Goal: Task Accomplishment & Management: Use online tool/utility

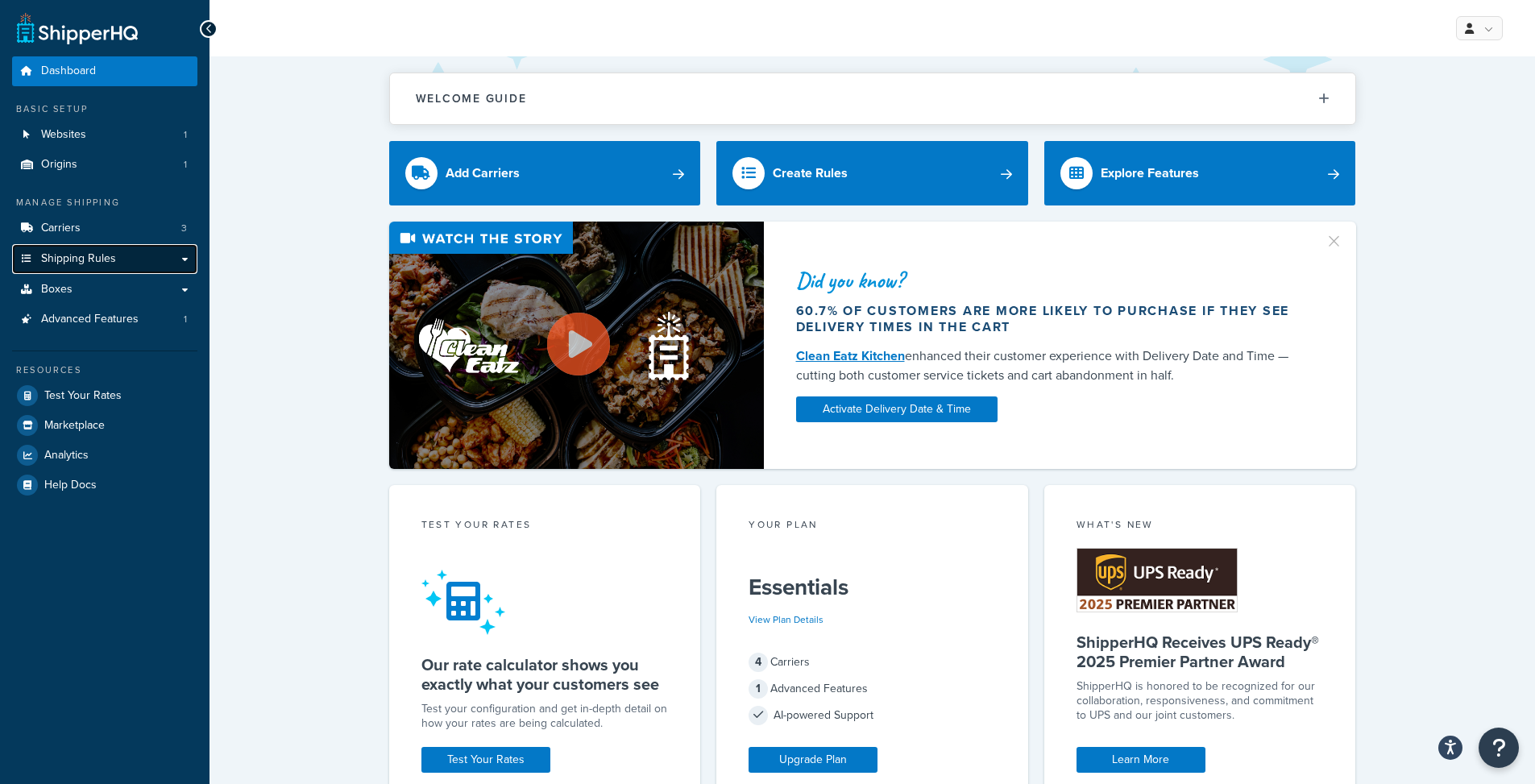
click at [105, 258] on span "Shipping Rules" at bounding box center [79, 259] width 75 height 14
click at [97, 231] on link "Carriers 3" at bounding box center [104, 228] width 186 height 30
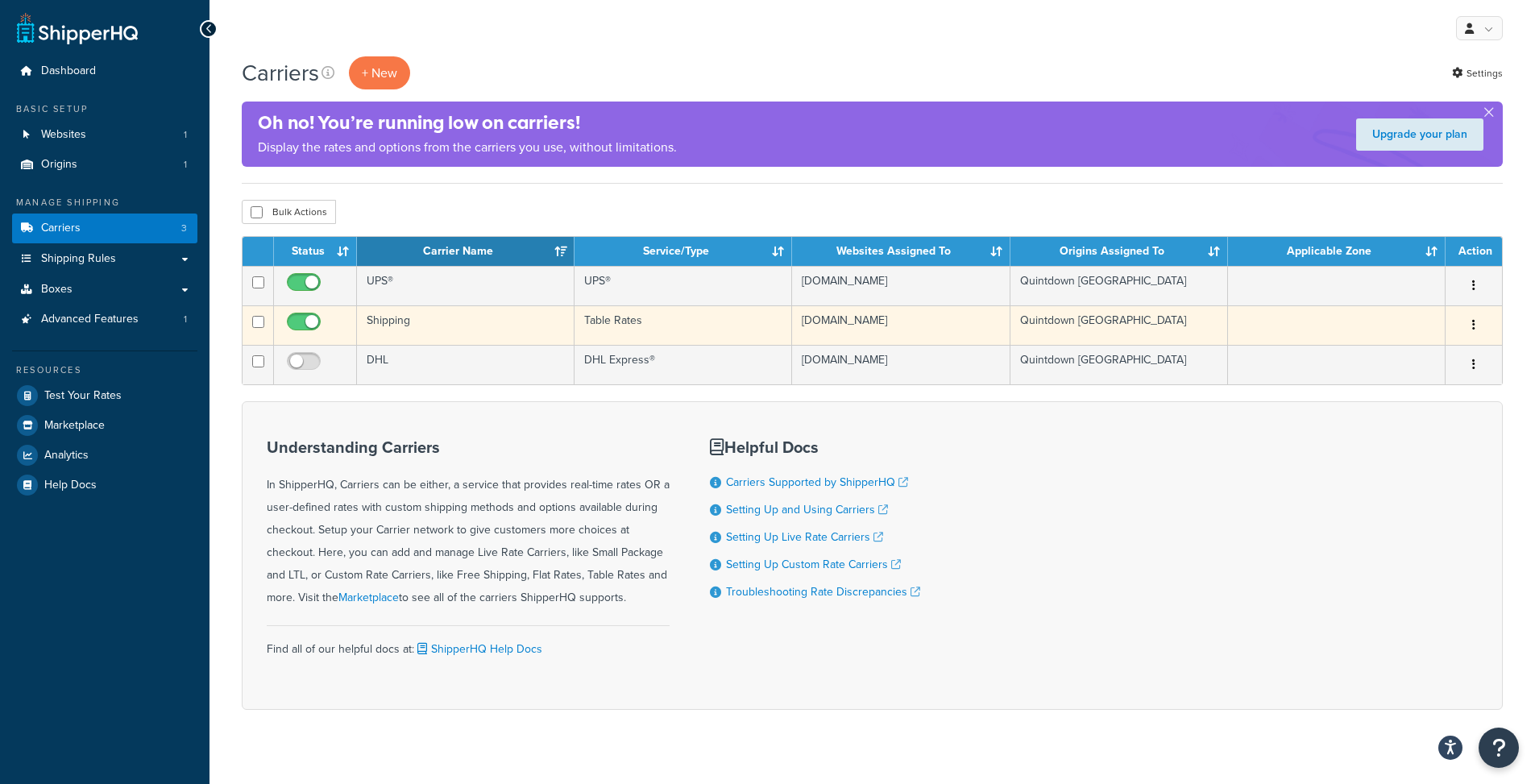
click at [621, 319] on td "Table Rates" at bounding box center [683, 325] width 217 height 39
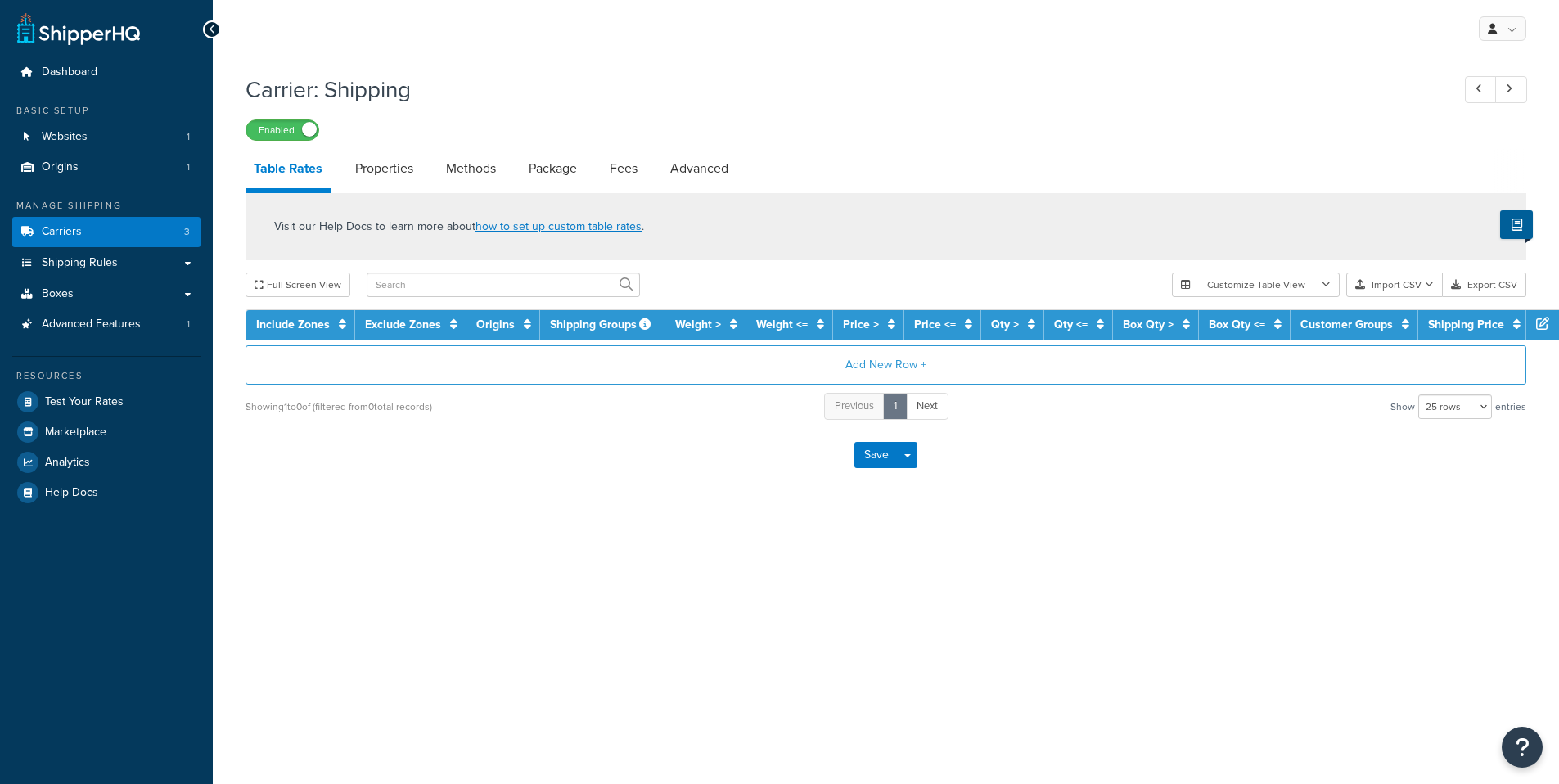
select select "25"
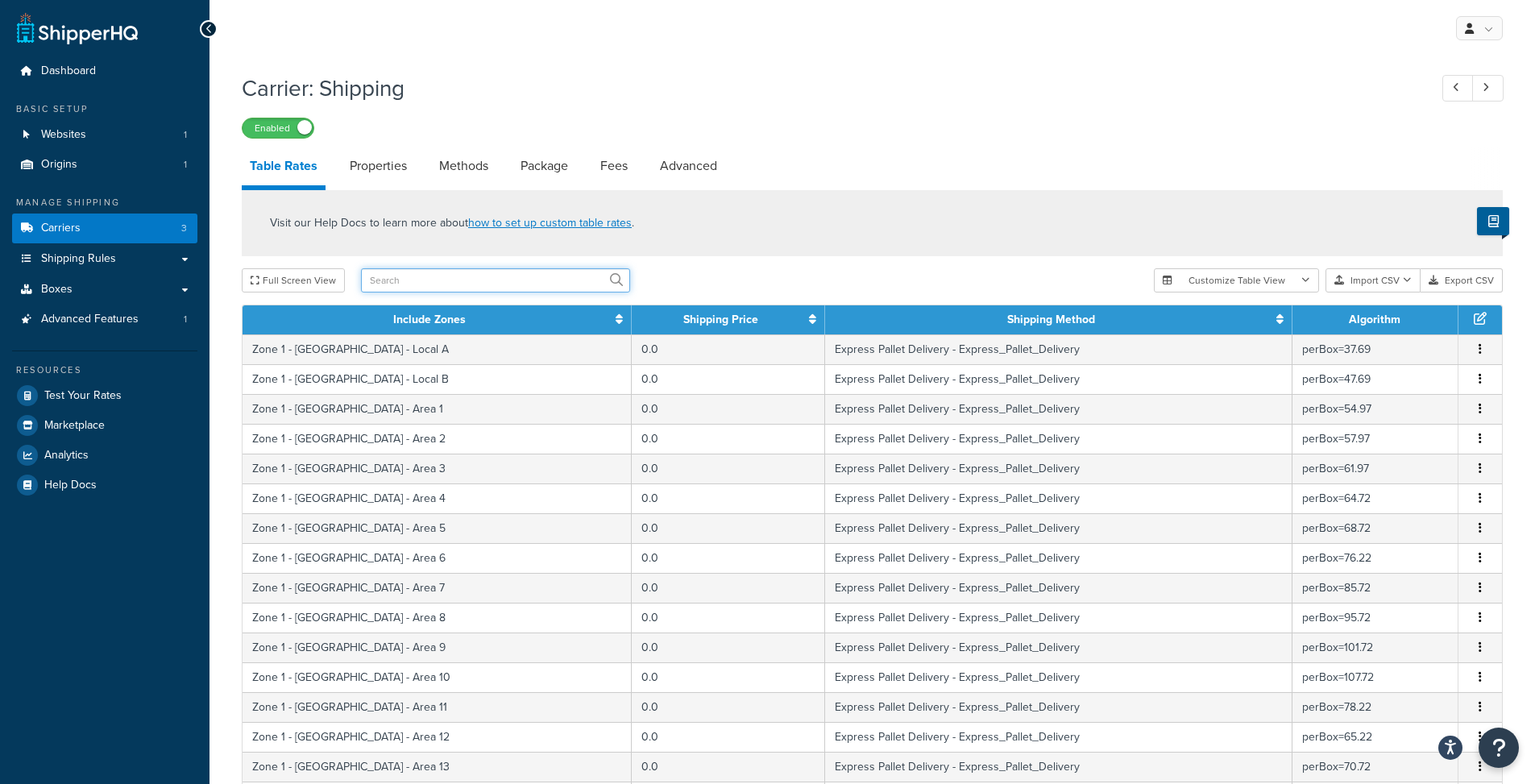
click at [435, 286] on input "text" at bounding box center [495, 280] width 269 height 24
type input "[GEOGRAPHIC_DATA]"
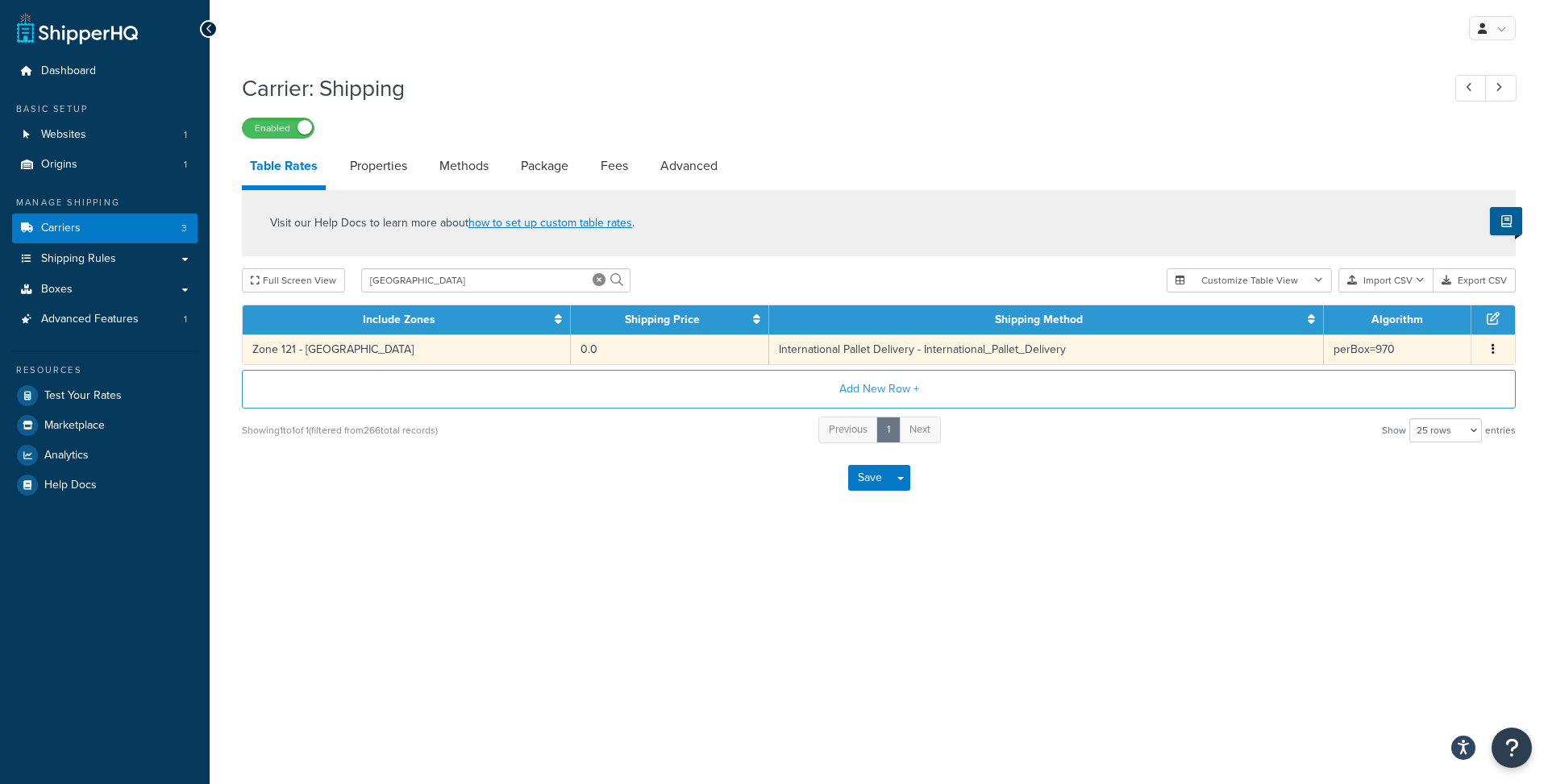
click at [570, 347] on td "0.0" at bounding box center [670, 349] width 198 height 30
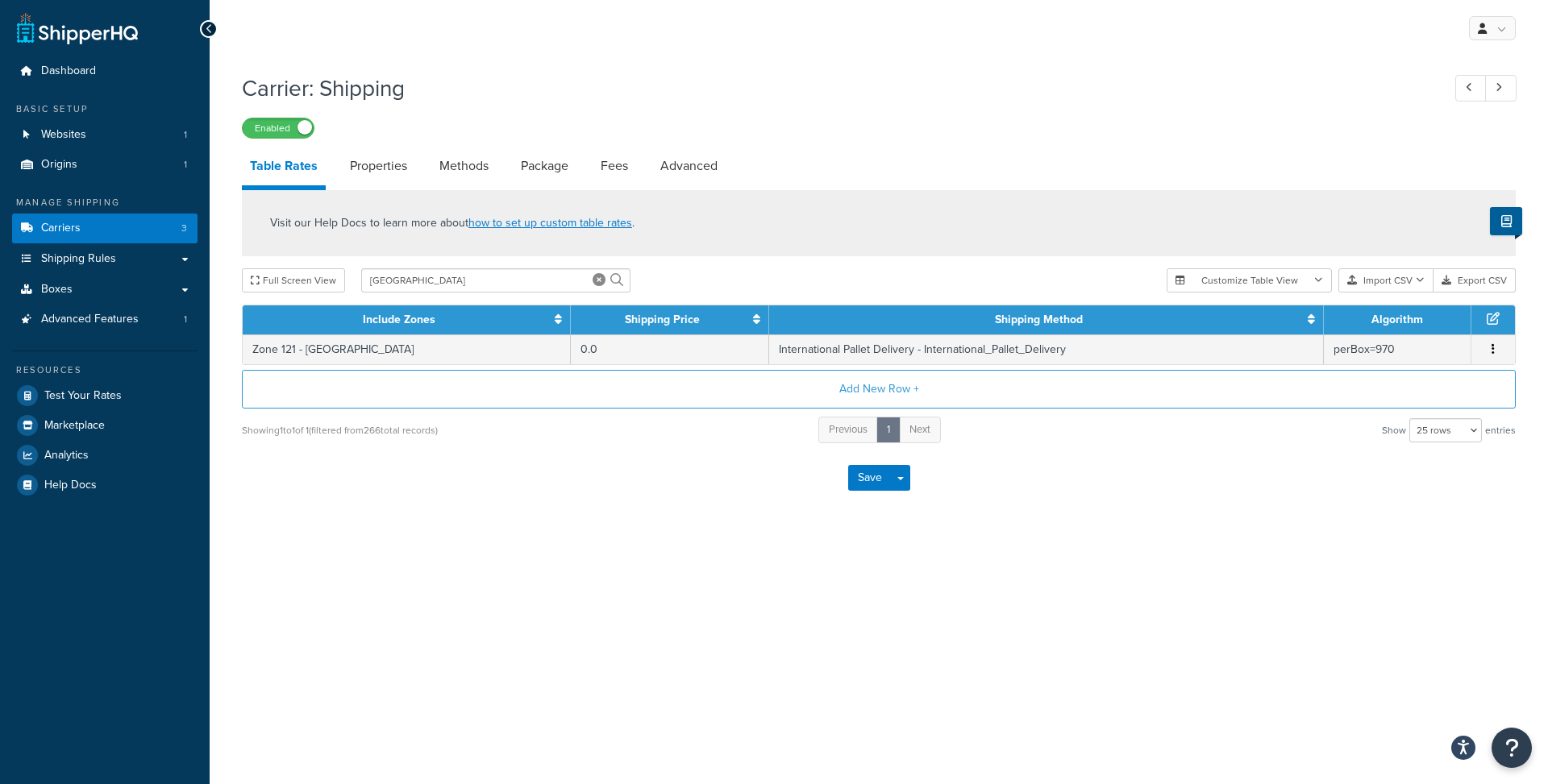
select select "65617"
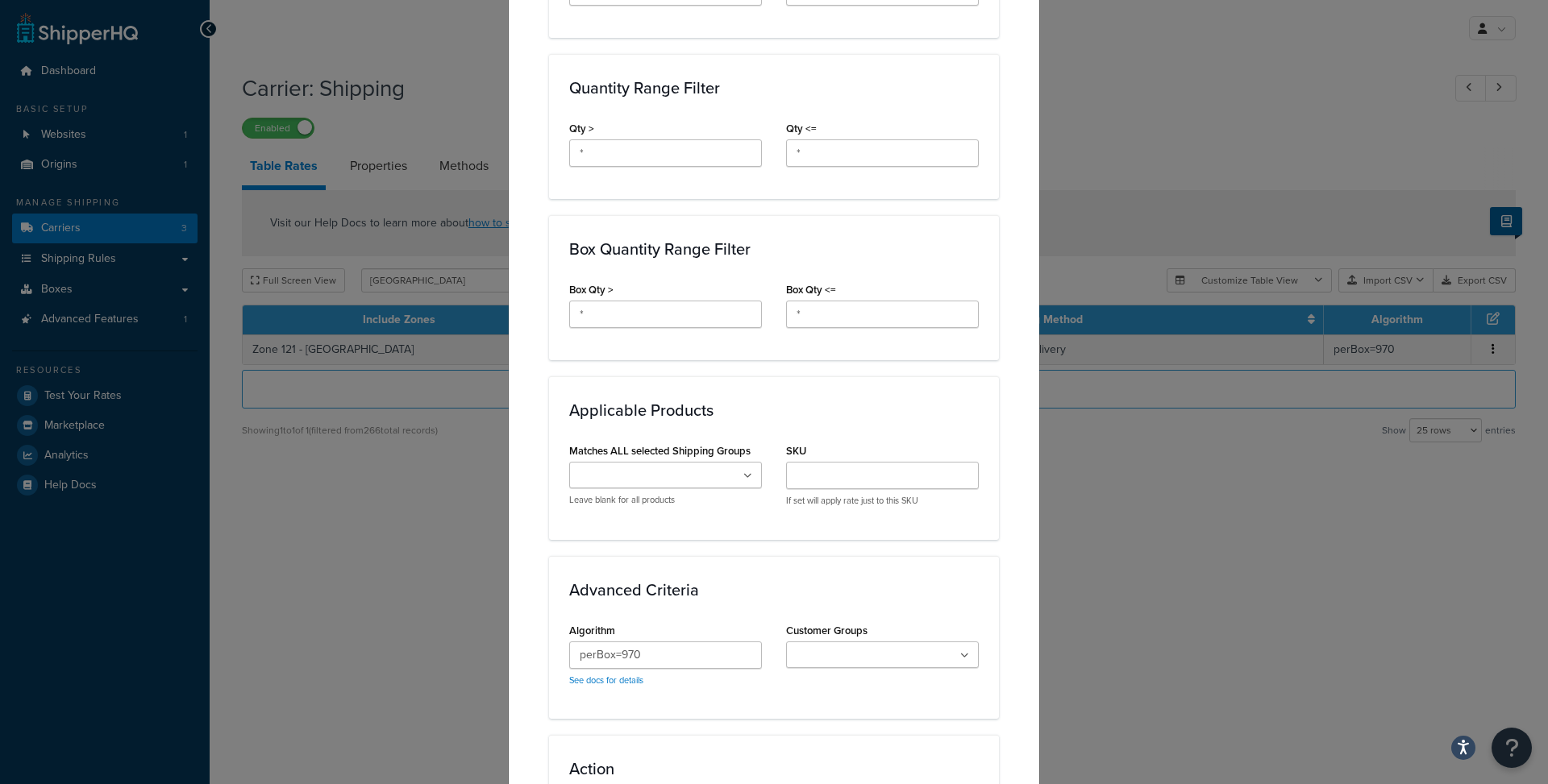
scroll to position [718, 0]
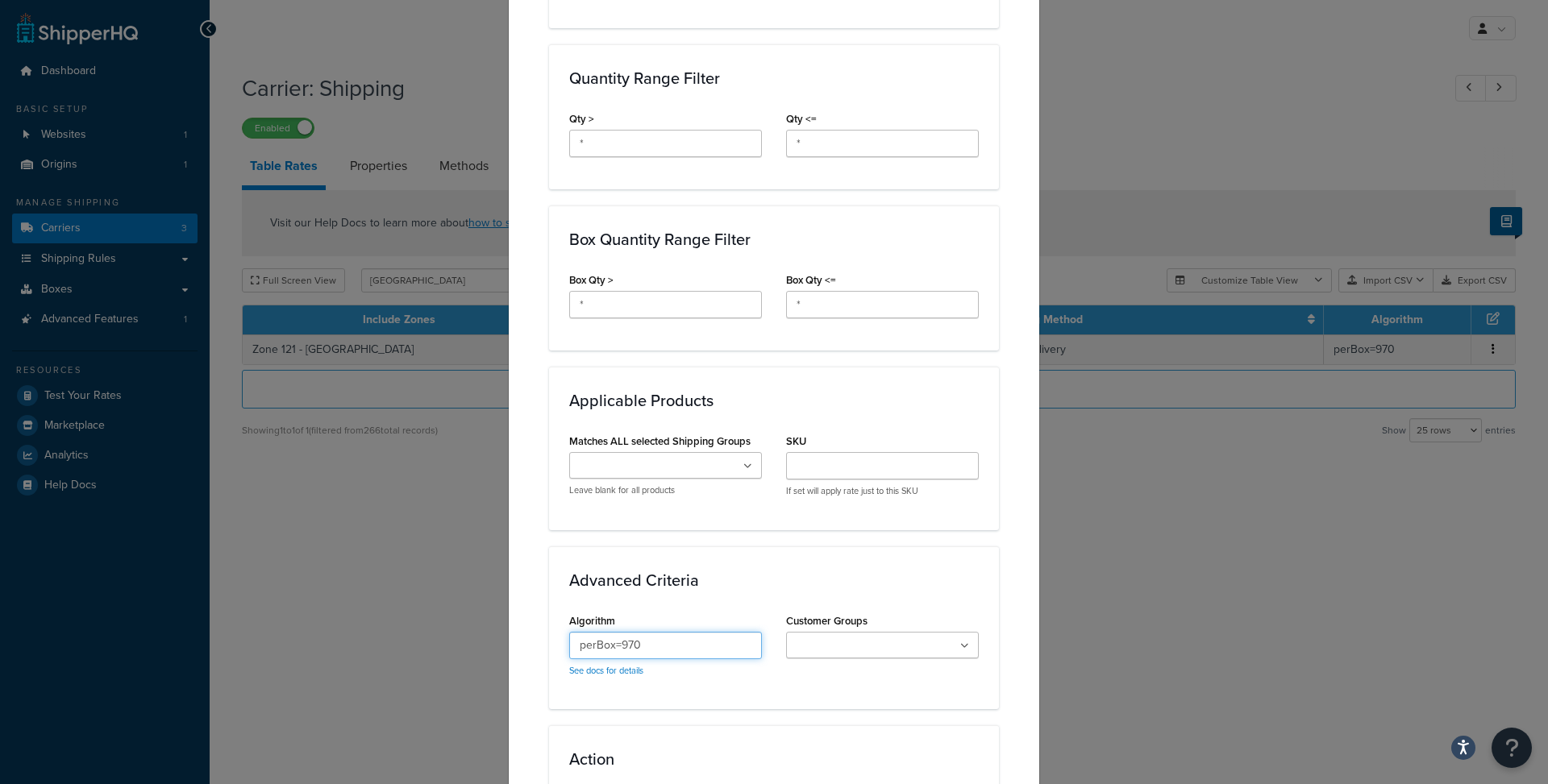
click at [644, 634] on input "perBox=970" at bounding box center [665, 645] width 192 height 27
drag, startPoint x: 635, startPoint y: 628, endPoint x: 614, endPoint y: 630, distance: 21.1
click at [614, 632] on input "perBox=970" at bounding box center [665, 645] width 192 height 27
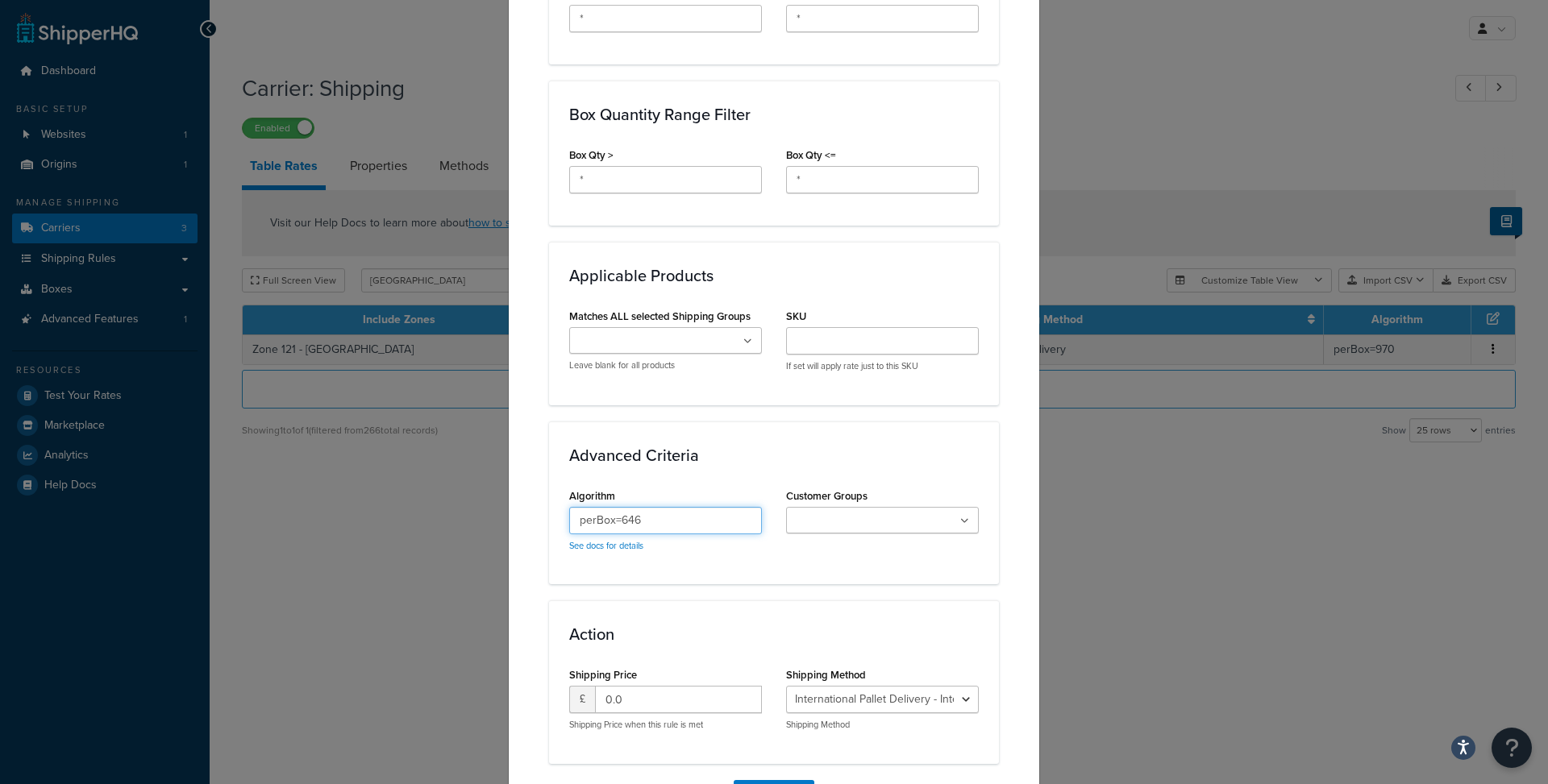
scroll to position [924, 0]
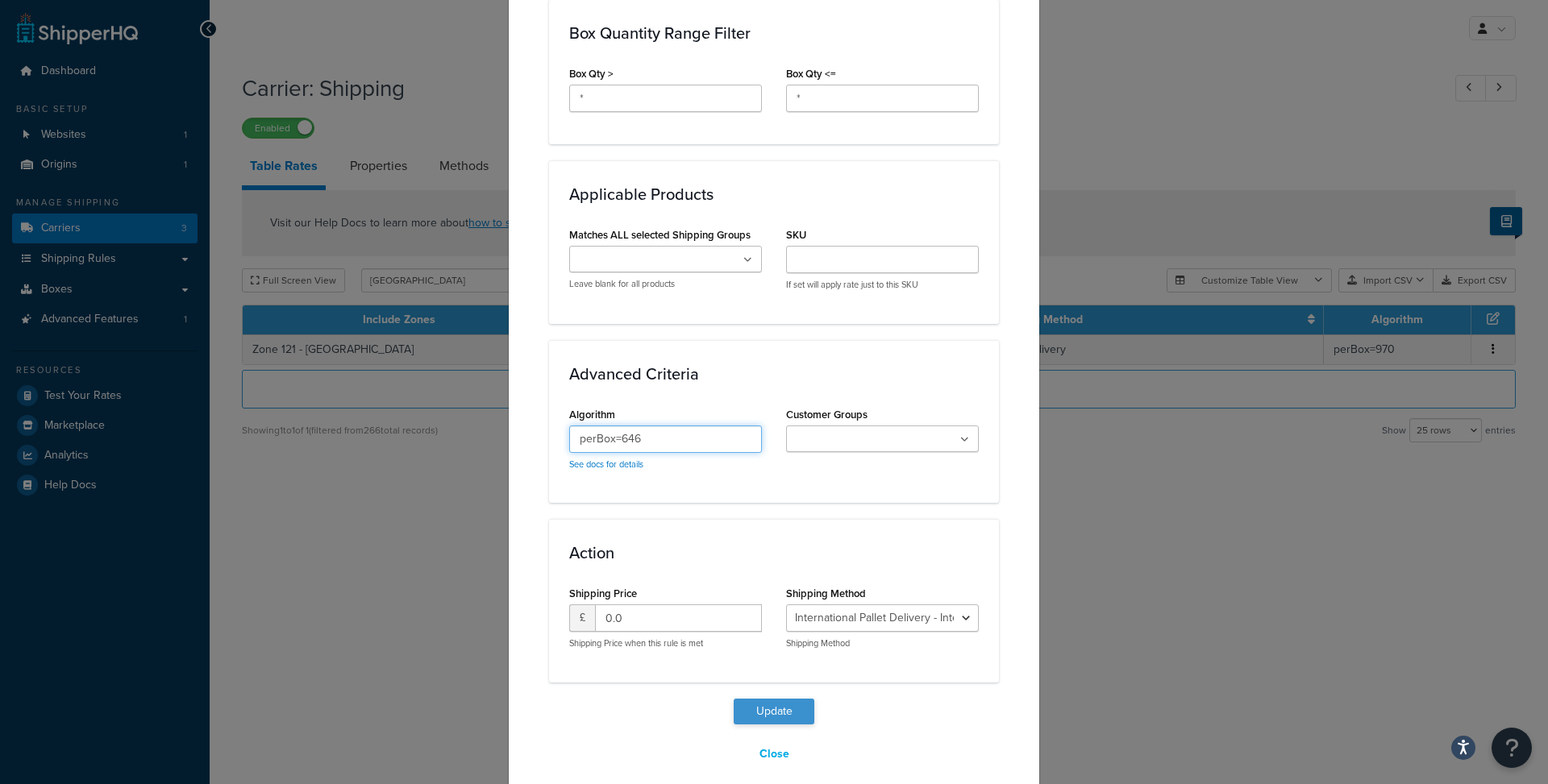
type input "perBox=646"
click at [758, 702] on button "Update" at bounding box center [774, 711] width 80 height 26
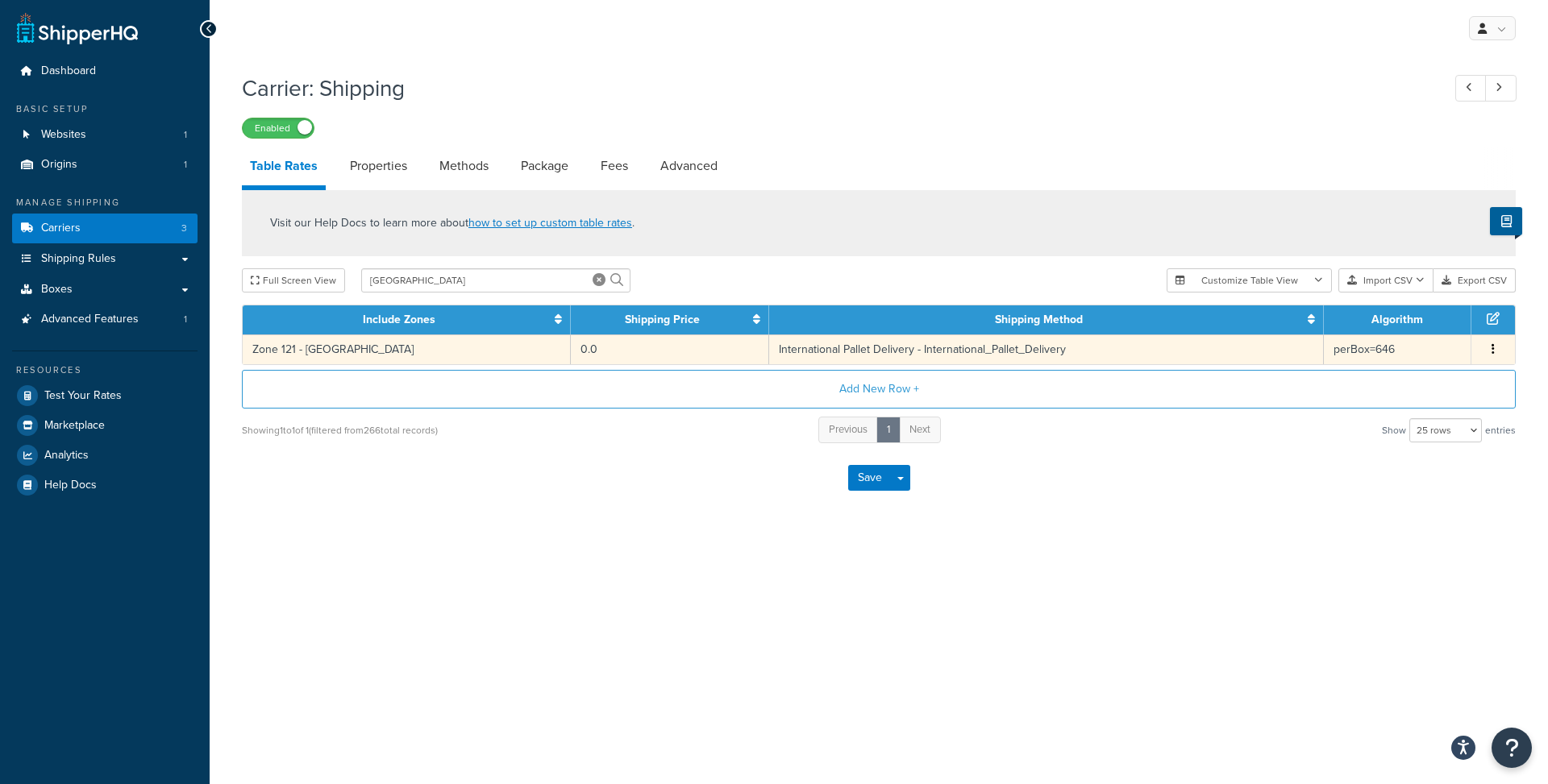
click at [769, 357] on td "International Pallet Delivery - International_Pallet_Delivery" at bounding box center [1046, 349] width 555 height 30
select select "65617"
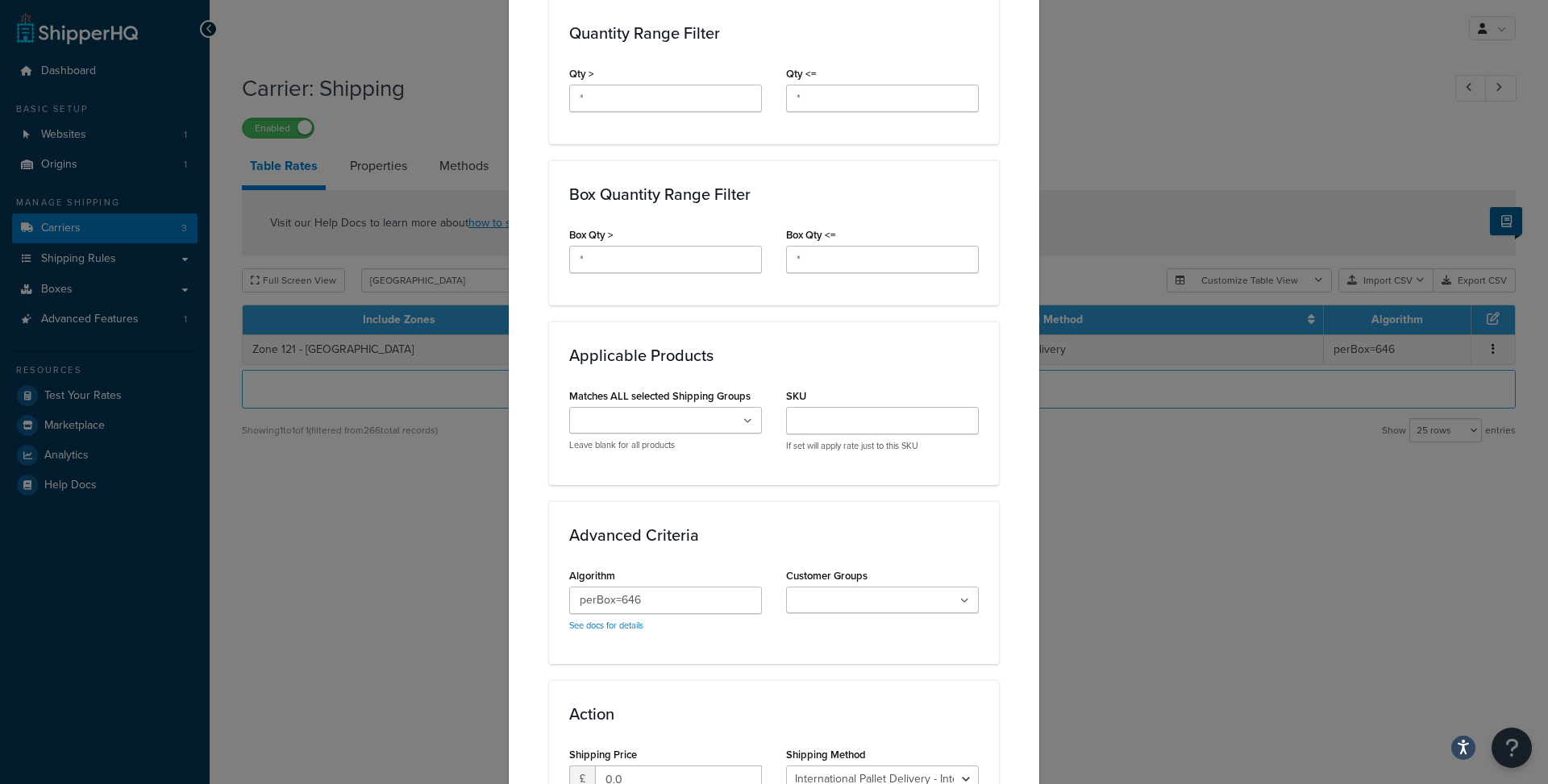
scroll to position [911, 0]
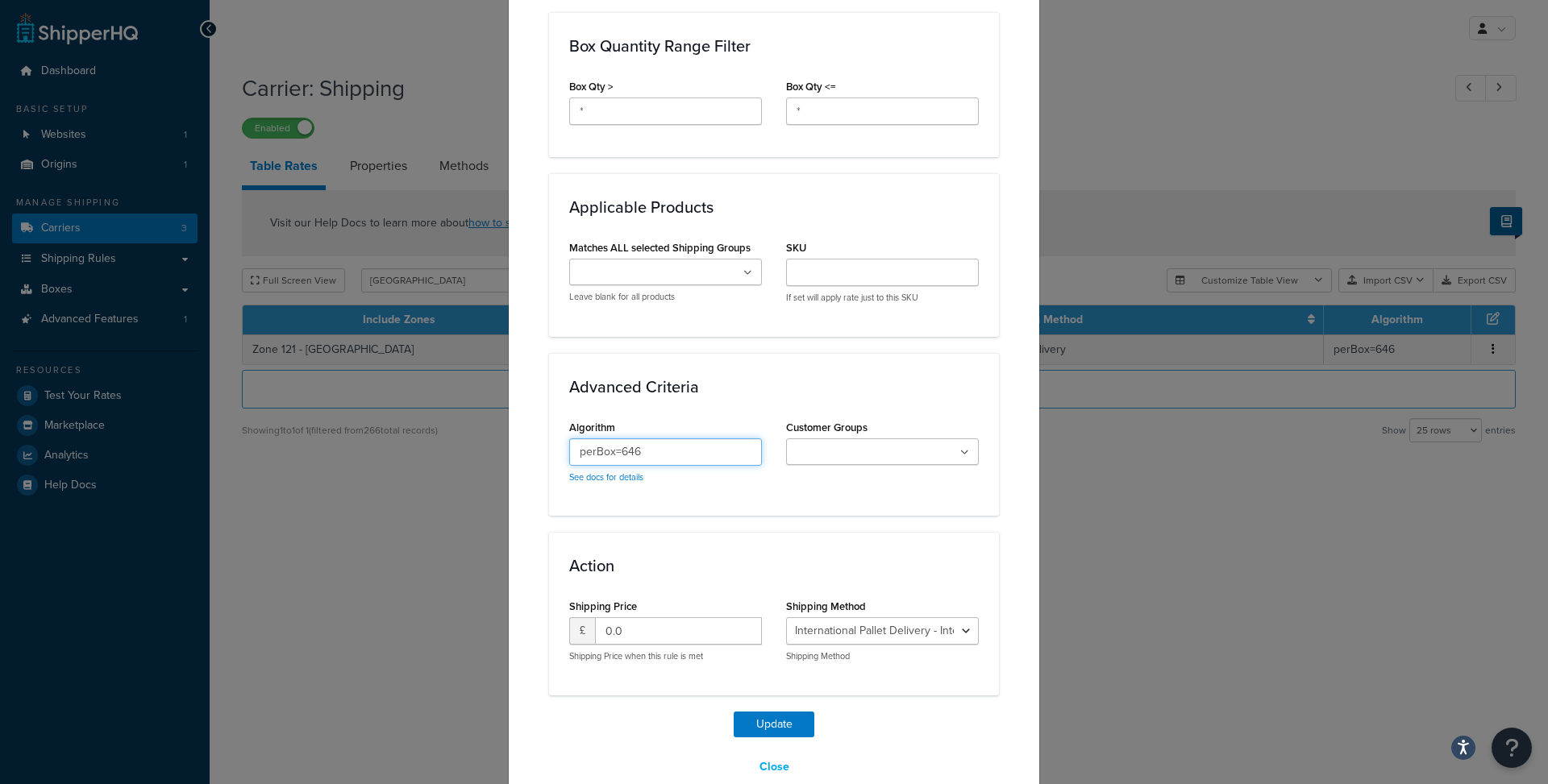
drag, startPoint x: 616, startPoint y: 434, endPoint x: 677, endPoint y: 432, distance: 61.0
click at [677, 439] on input "perBox=646" at bounding box center [665, 452] width 192 height 27
type input "perBox=970"
click at [744, 711] on button "Update" at bounding box center [774, 724] width 80 height 26
